Goal: Task Accomplishment & Management: Manage account settings

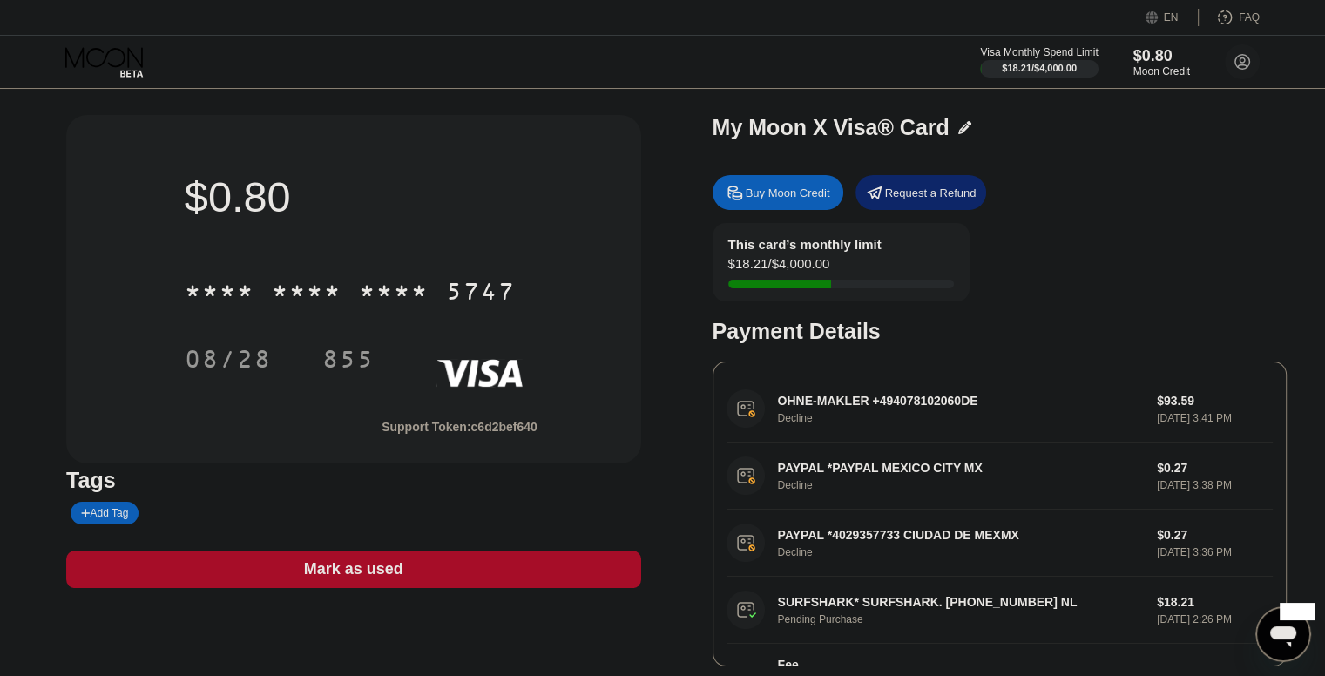
click at [1274, 631] on icon "Messaging-Fenster öffnen, 1 ungelesene Nachricht" at bounding box center [1283, 636] width 26 height 21
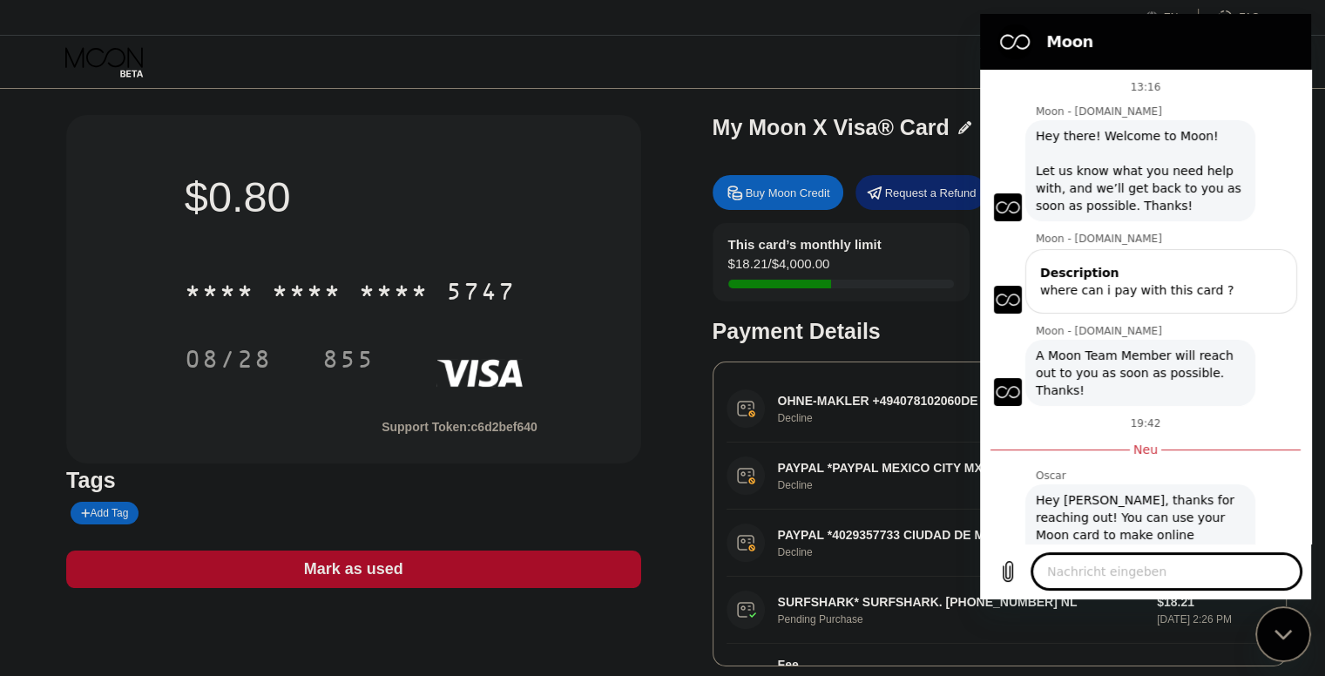
scroll to position [105, 0]
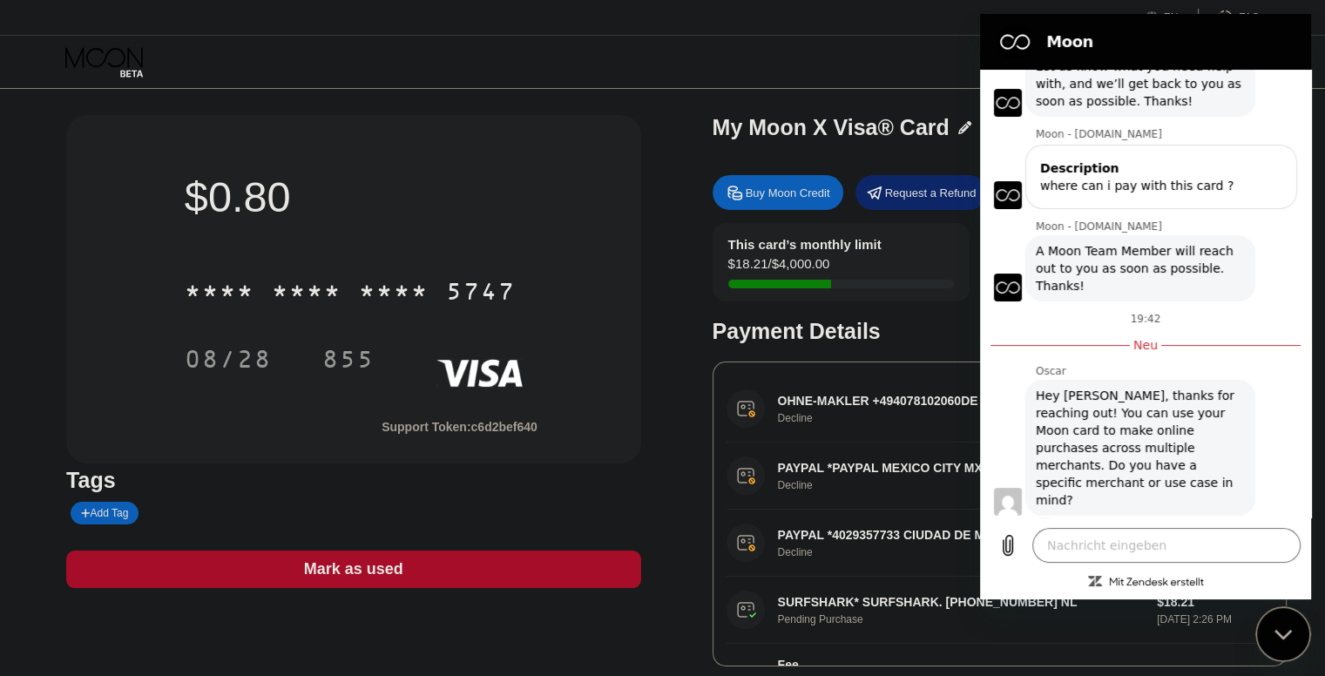
click at [1283, 640] on div "Messaging-Fenster schließen" at bounding box center [1283, 634] width 52 height 52
type textarea "x"
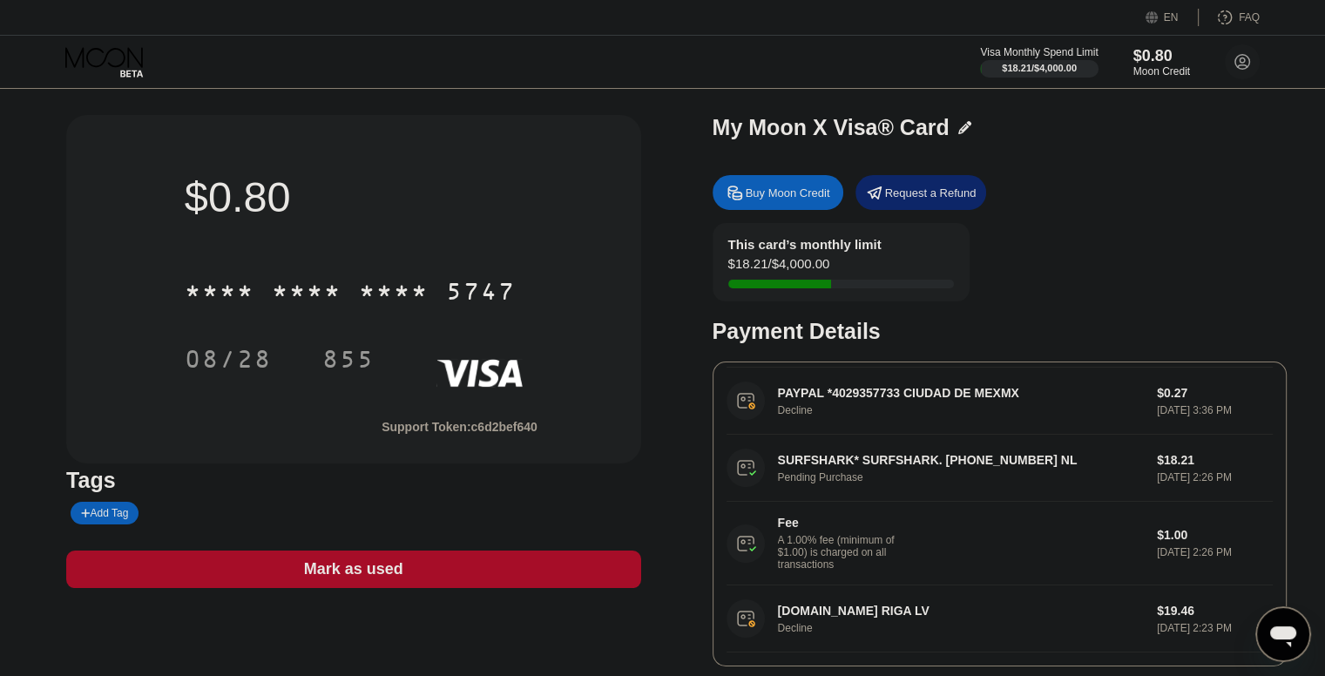
scroll to position [0, 0]
